Goal: Transaction & Acquisition: Purchase product/service

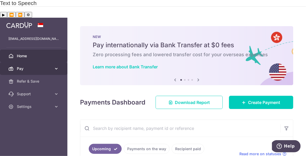
click at [23, 66] on span "Pay" at bounding box center [34, 68] width 35 height 5
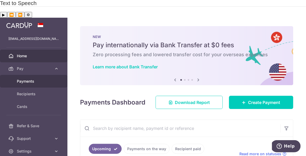
click at [23, 79] on span "Payments" at bounding box center [34, 81] width 35 height 5
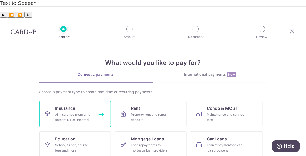
click at [63, 112] on div "All insurance premiums (except NTUC Income)" at bounding box center [74, 117] width 38 height 11
click at [63, 105] on span "Insurance" at bounding box center [65, 108] width 20 height 6
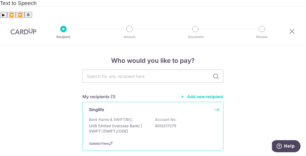
click at [110, 117] on p "Bank Name & SWIFT/BIC:" at bounding box center [111, 119] width 44 height 5
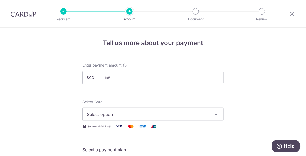
type input "195.00"
click at [90, 115] on span "Select option" at bounding box center [148, 114] width 123 height 6
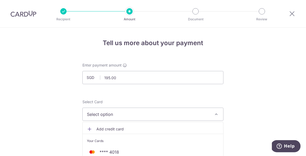
scroll to position [41, 0]
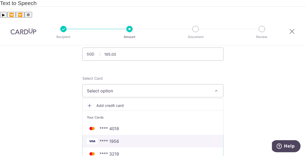
click at [108, 138] on span "**** 1956" at bounding box center [109, 141] width 19 height 6
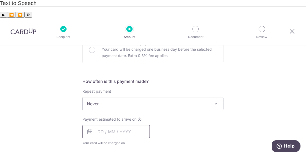
click at [105, 125] on input "text" at bounding box center [115, 131] width 67 height 13
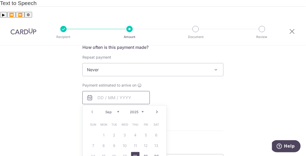
scroll to position [210, 0]
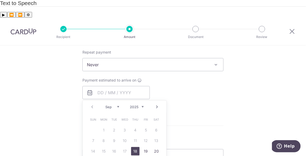
click at [136, 147] on link "18" at bounding box center [135, 151] width 8 height 8
type input "[DATE]"
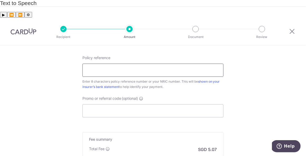
scroll to position [317, 0]
click at [110, 64] on input "Policy reference" at bounding box center [152, 70] width 141 height 13
click at [92, 64] on input "Policy reference" at bounding box center [152, 70] width 141 height 13
type input "S8720616E"
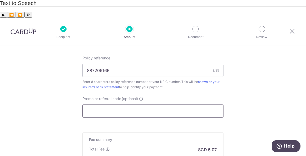
click at [104, 104] on input "Promo or referral code (optional)" at bounding box center [152, 110] width 141 height 13
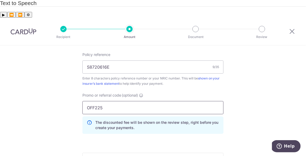
scroll to position [393, 0]
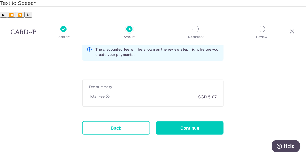
type input "OFF225"
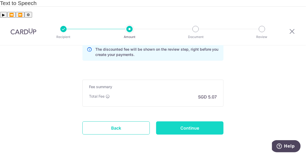
click at [167, 121] on input "Continue" at bounding box center [189, 127] width 67 height 13
type input "Create Schedule"
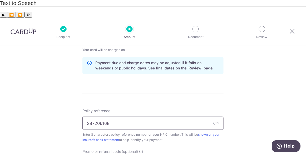
scroll to position [265, 0]
drag, startPoint x: 123, startPoint y: 105, endPoint x: 51, endPoint y: 106, distance: 71.7
click at [51, 106] on div "Tell us more about your payment Enter payment amount SGD 195.00 195.00 Select C…" at bounding box center [153, 42] width 306 height 522
click at [35, 106] on div "Tell us more about your payment Enter payment amount SGD 195.00 195.00 Select C…" at bounding box center [153, 42] width 306 height 522
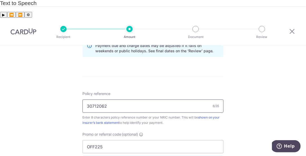
scroll to position [282, 0]
click at [123, 99] on input "30712062" at bounding box center [152, 105] width 141 height 13
type input "30712062 T2222087F Hu En [PERSON_NAME] [PERSON_NAME]"
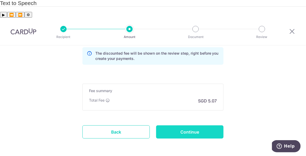
scroll to position [390, 0]
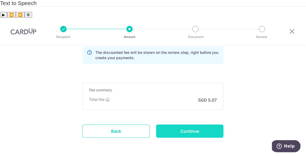
click at [194, 124] on input "Continue" at bounding box center [189, 130] width 67 height 13
type input "Update Schedule"
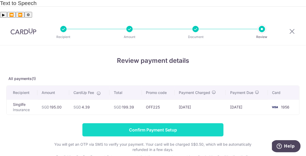
click at [106, 123] on input "Confirm Payment Setup" at bounding box center [152, 129] width 141 height 13
